Goal: Information Seeking & Learning: Learn about a topic

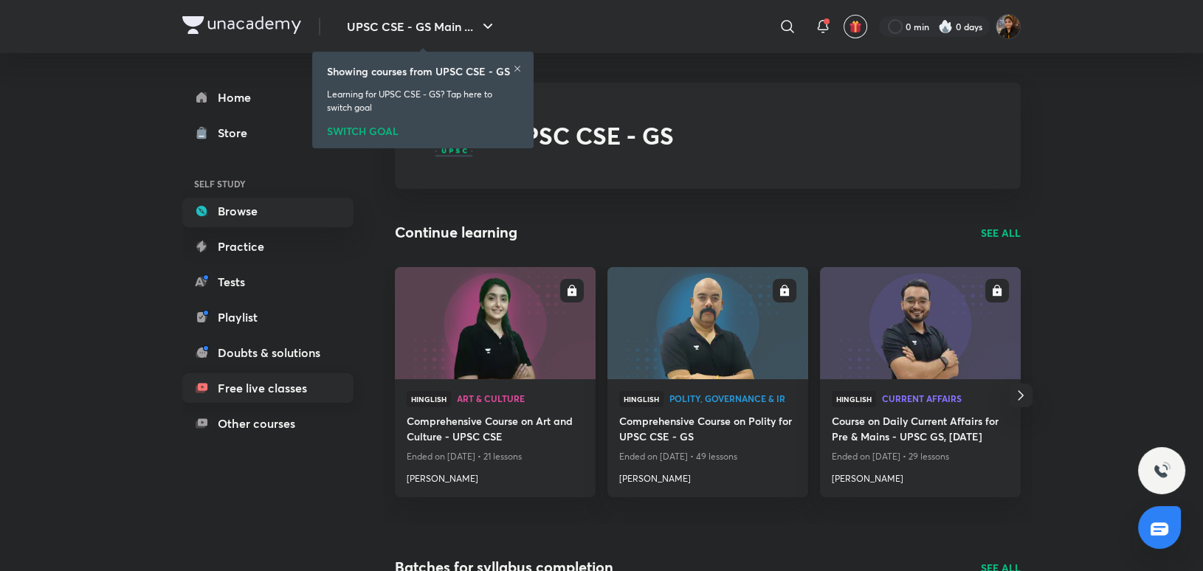
click at [272, 375] on link "Free live classes" at bounding box center [267, 388] width 171 height 30
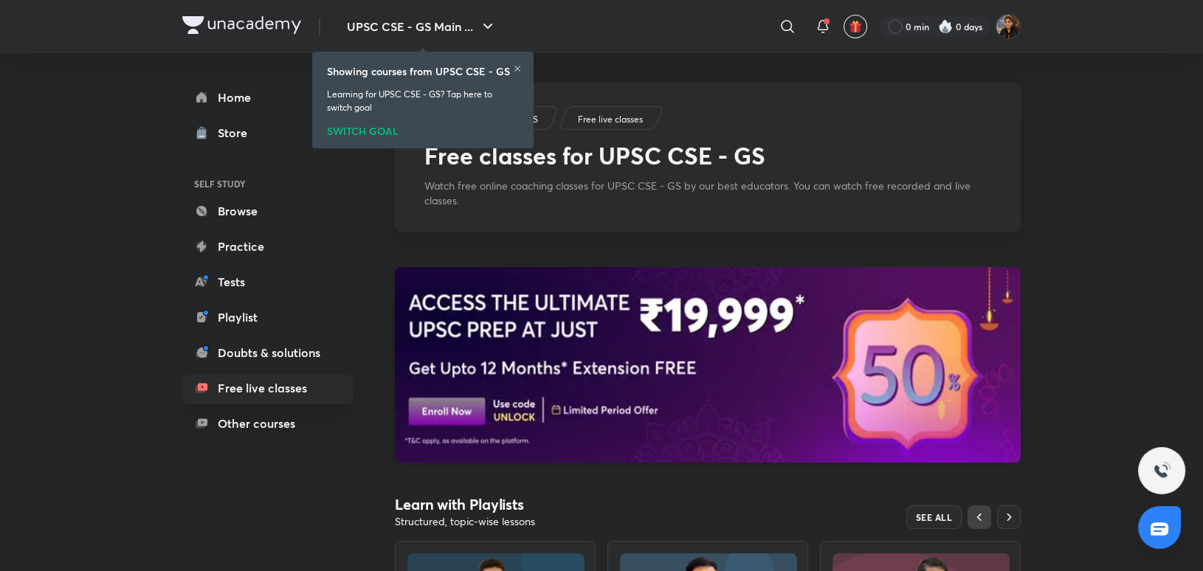
click at [521, 64] on icon at bounding box center [517, 68] width 9 height 9
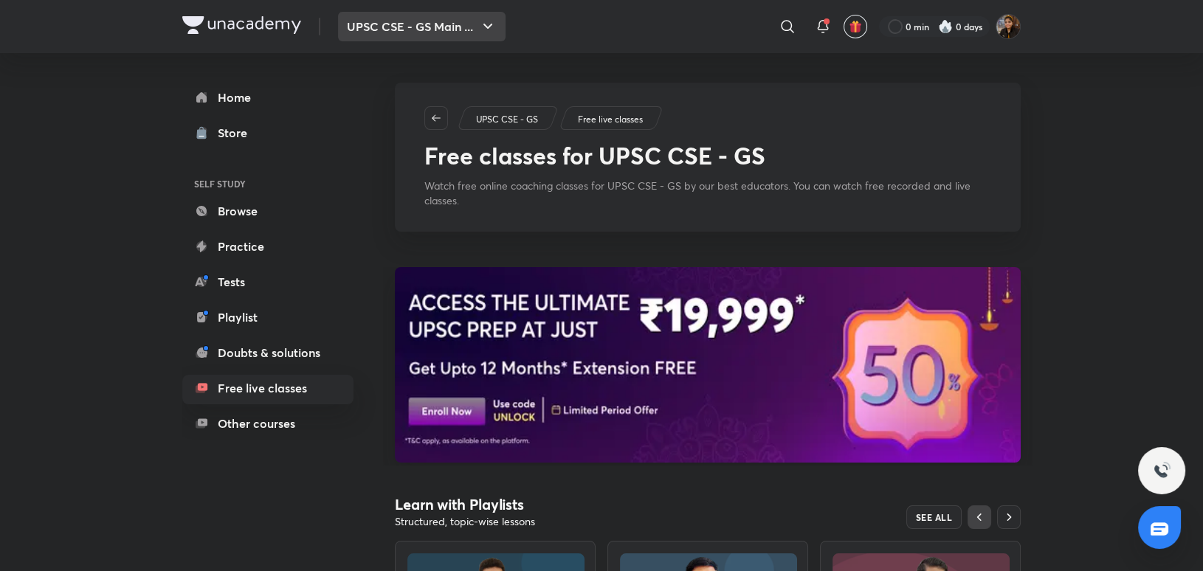
click at [481, 20] on icon "button" at bounding box center [488, 27] width 18 height 18
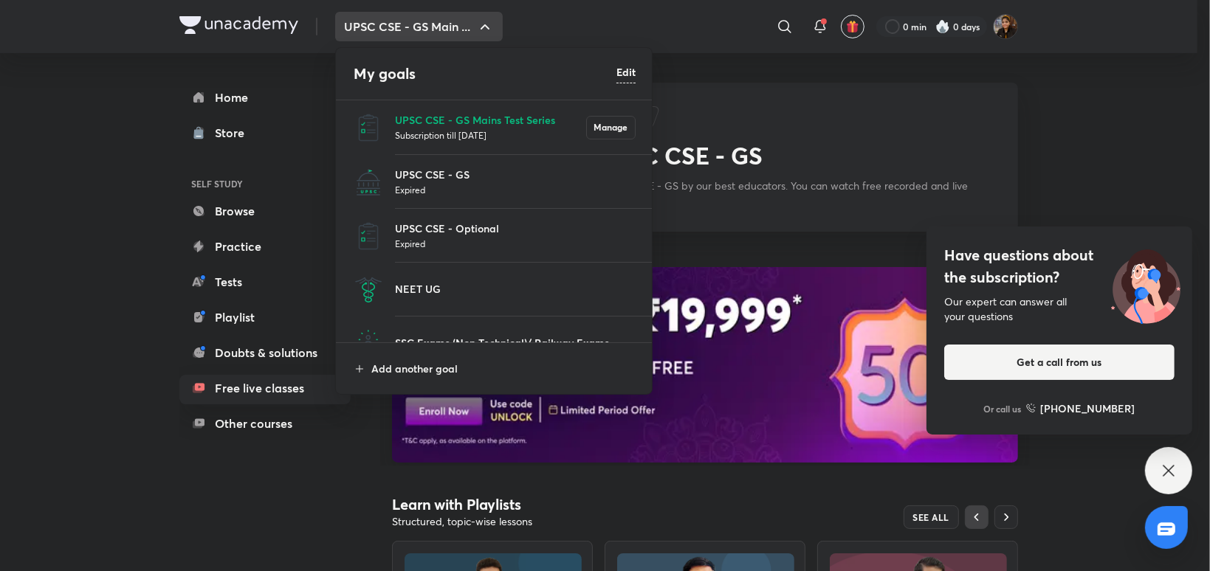
click at [662, 211] on div at bounding box center [605, 285] width 1210 height 571
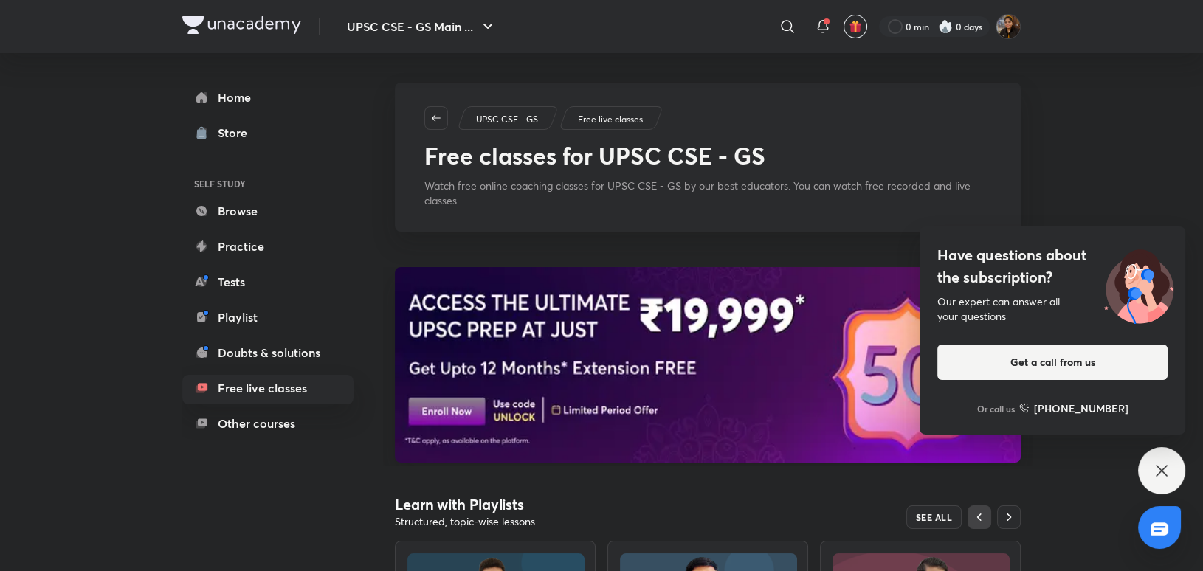
click at [720, 340] on img at bounding box center [708, 365] width 626 height 196
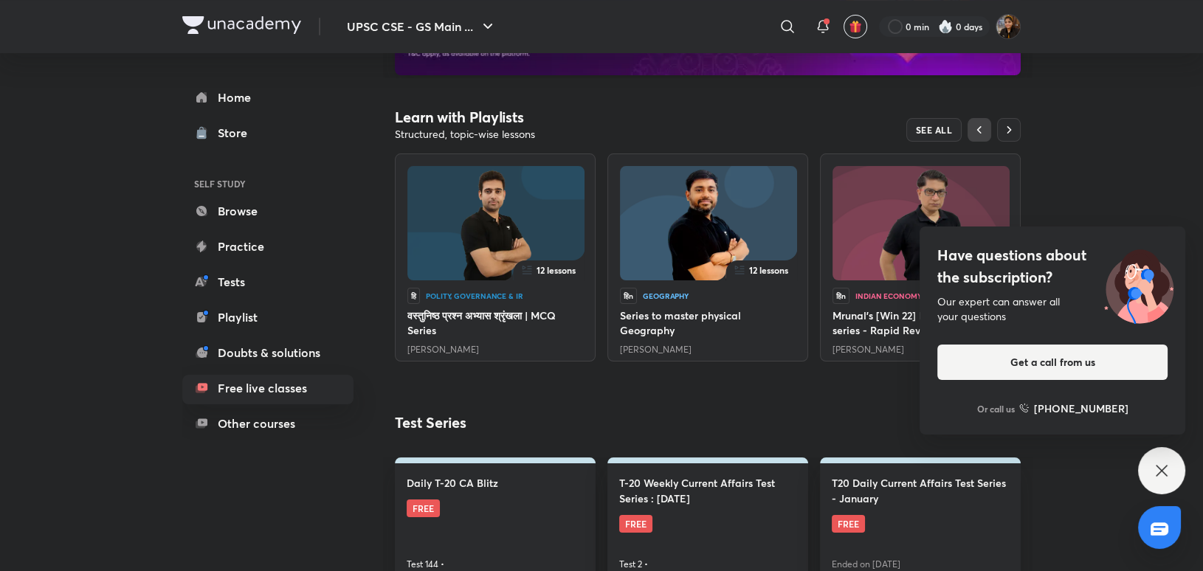
scroll to position [383, 0]
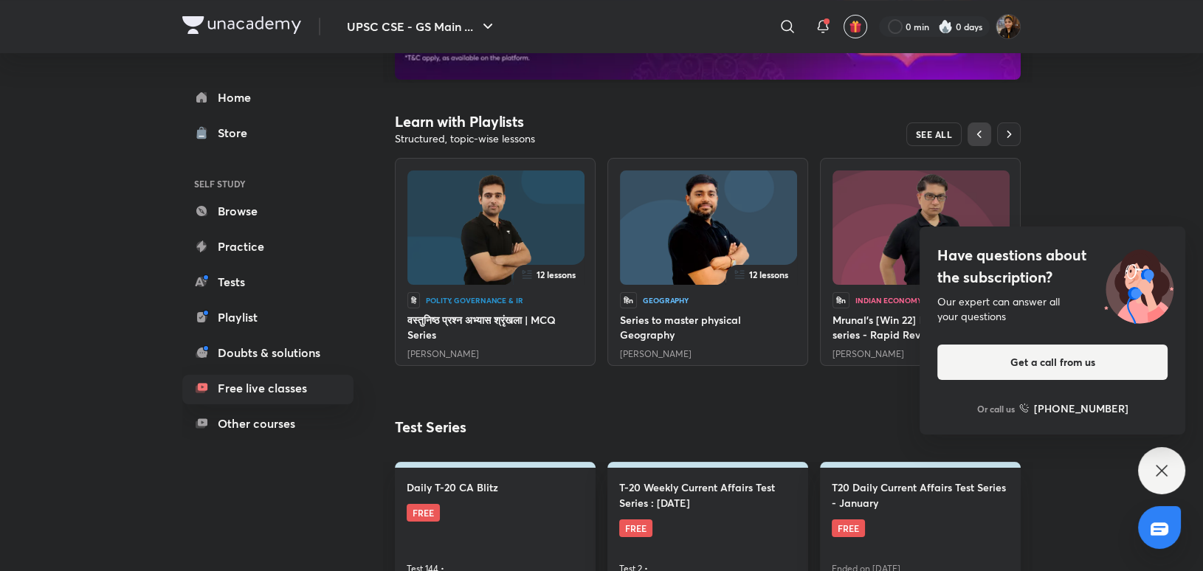
click at [937, 134] on span "SEE ALL" at bounding box center [934, 134] width 37 height 10
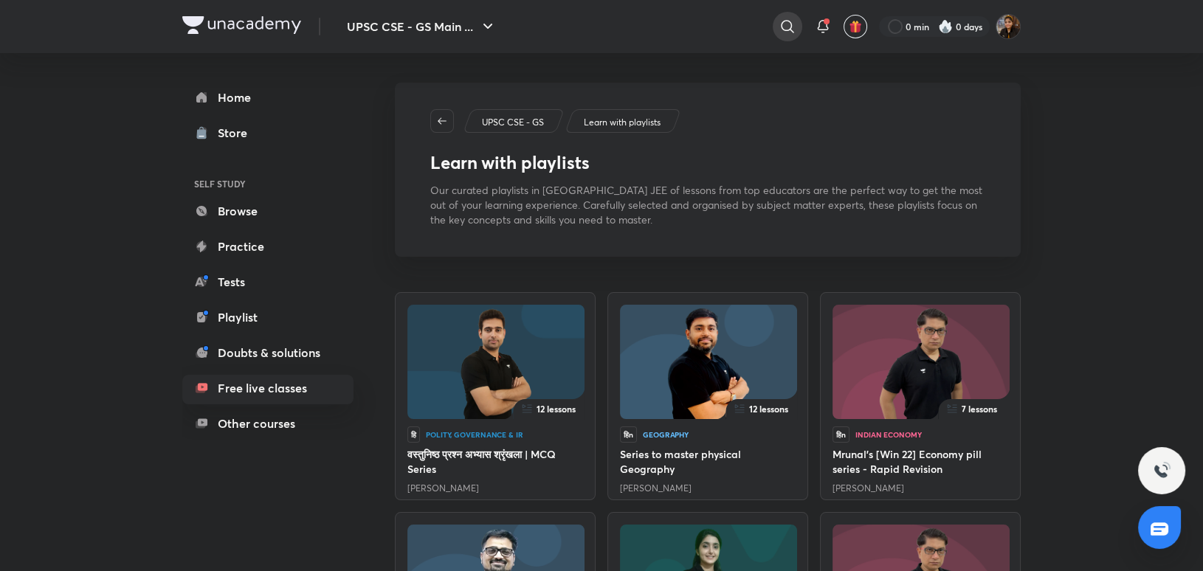
click at [784, 18] on icon at bounding box center [788, 27] width 18 height 18
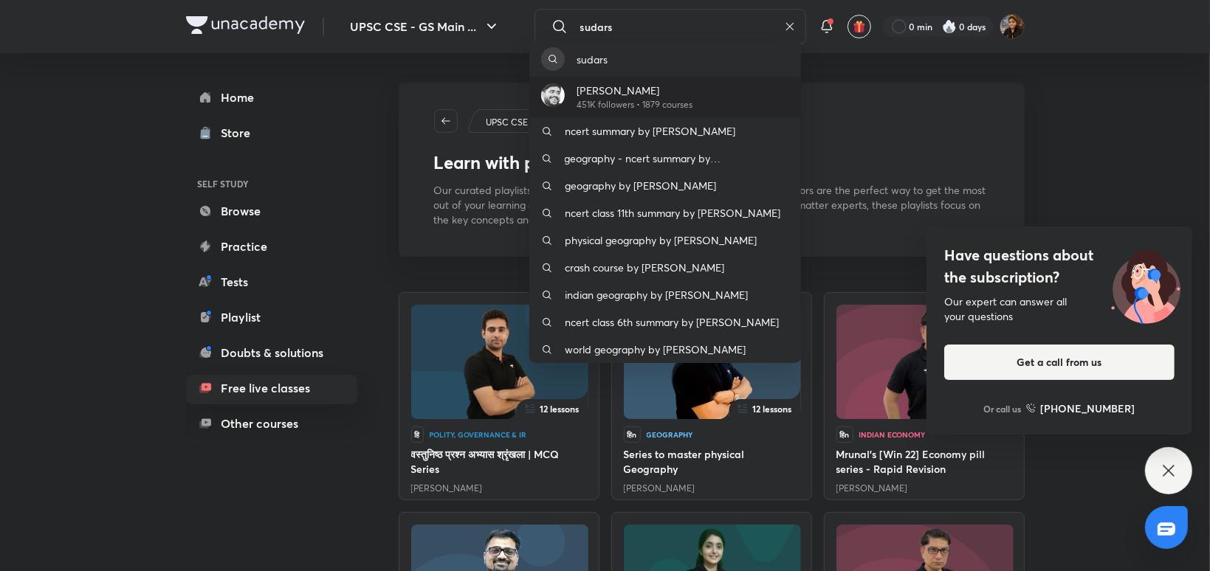
type input "sudars"
click at [644, 90] on p "[PERSON_NAME]" at bounding box center [634, 91] width 116 height 16
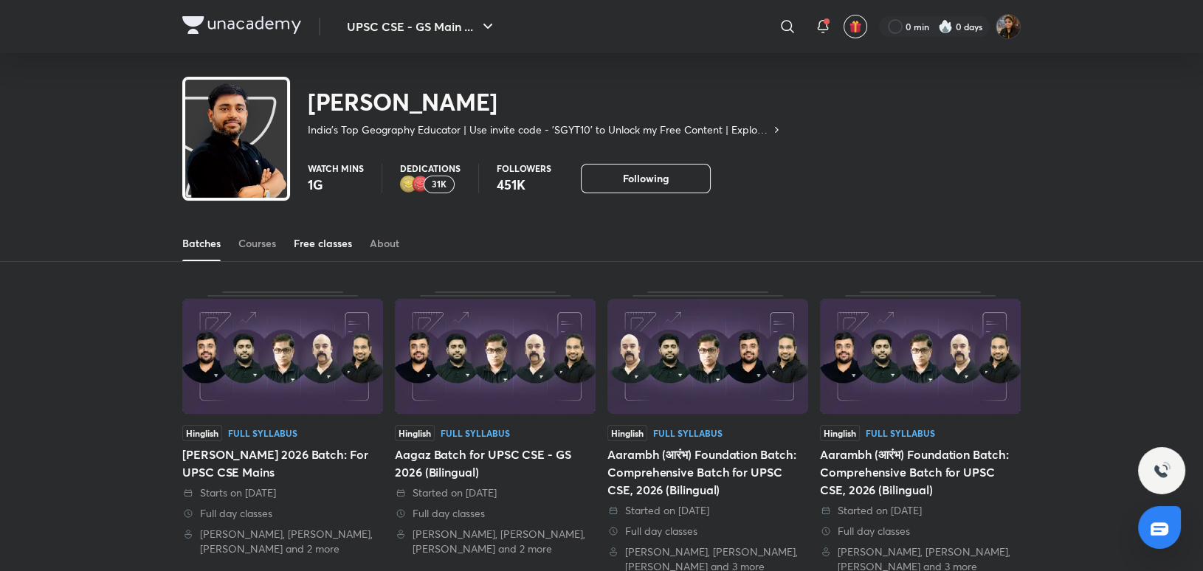
click at [331, 247] on div "Free classes" at bounding box center [323, 243] width 58 height 15
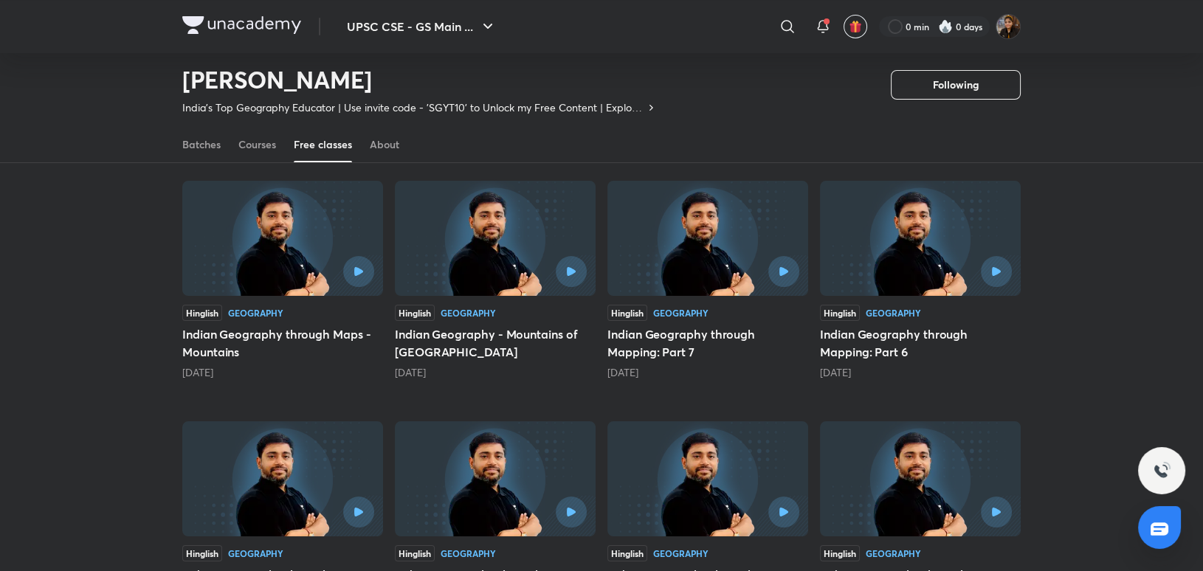
scroll to position [145, 0]
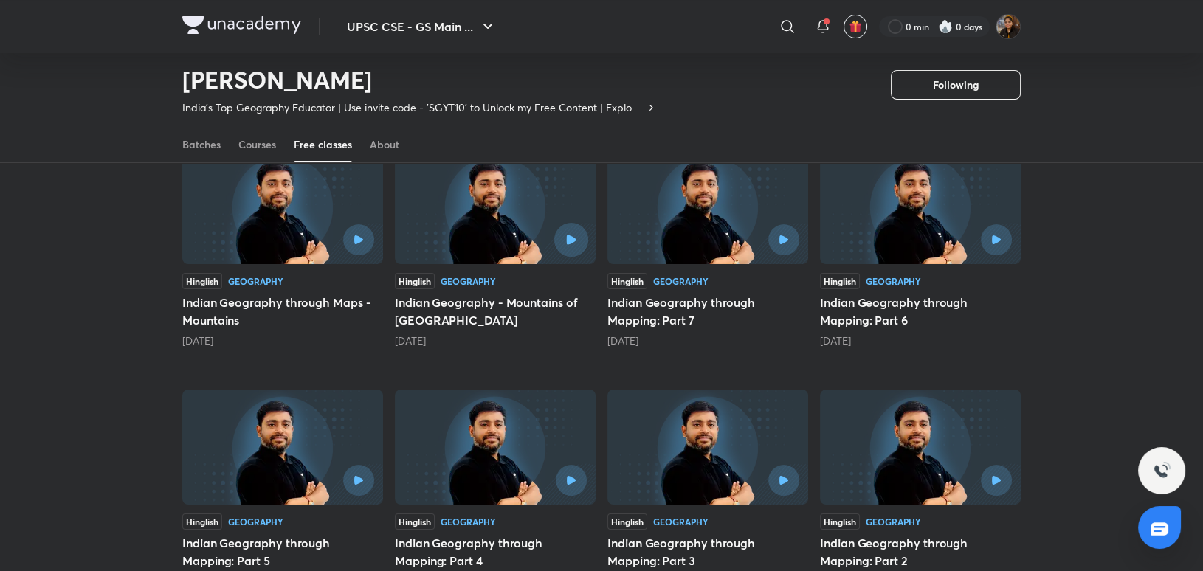
click at [565, 233] on button "button" at bounding box center [571, 240] width 34 height 34
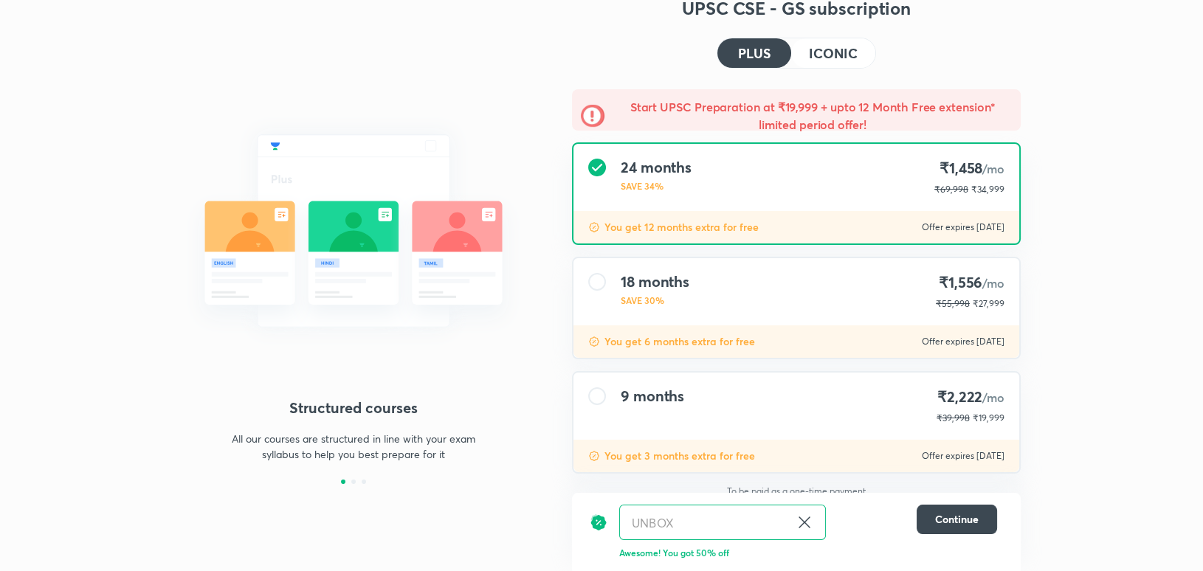
scroll to position [61, 0]
